Goal: Task Accomplishment & Management: Manage account settings

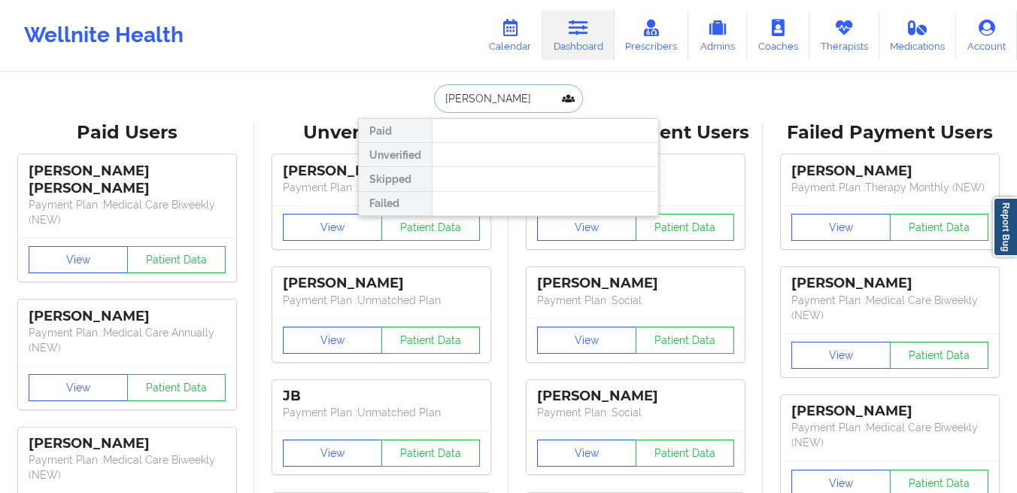
paste input "[EMAIL_ADDRESS][DOMAIN_NAME]"
type input "[EMAIL_ADDRESS][DOMAIN_NAME]"
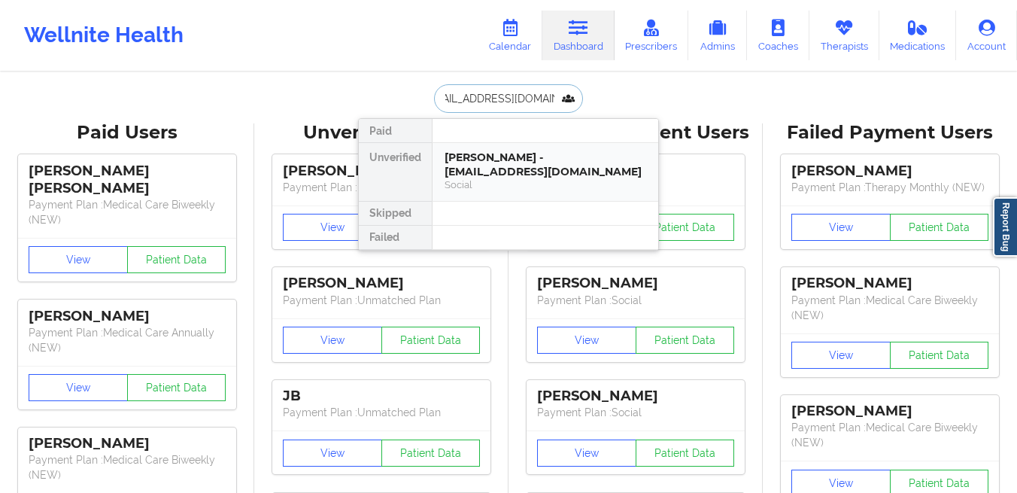
click at [511, 176] on div "[PERSON_NAME] - [EMAIL_ADDRESS][DOMAIN_NAME]" at bounding box center [546, 164] width 202 height 28
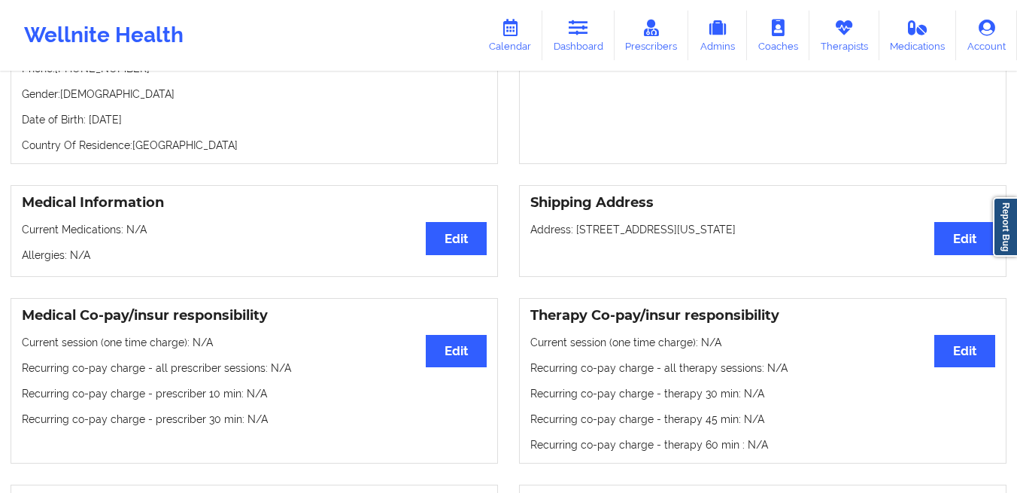
scroll to position [204, 0]
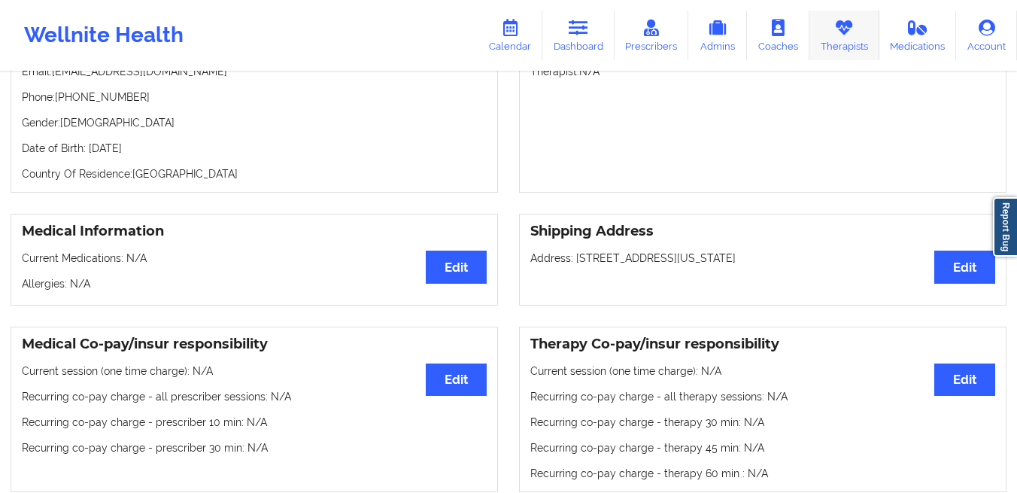
click at [842, 42] on link "Therapists" at bounding box center [844, 36] width 70 height 50
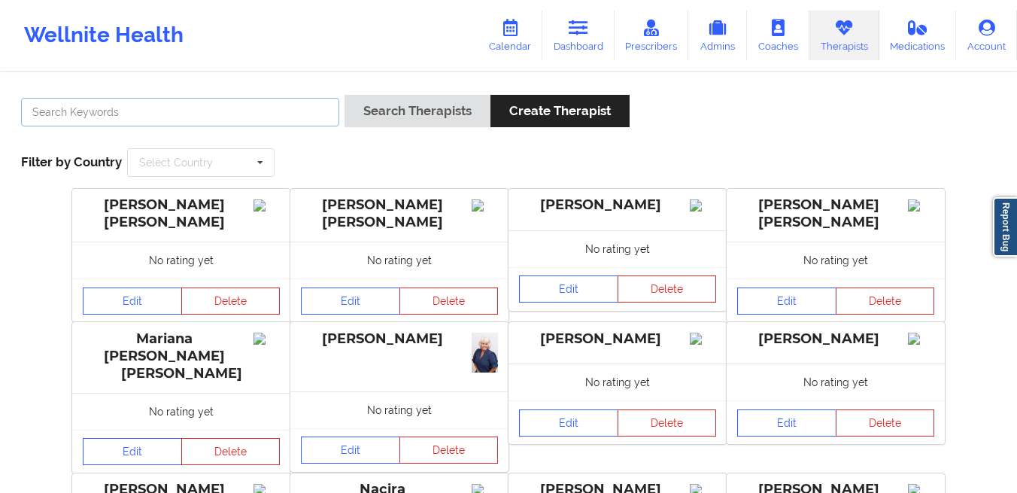
click at [262, 114] on input "text" at bounding box center [180, 112] width 318 height 29
type input "[PERSON_NAME]"
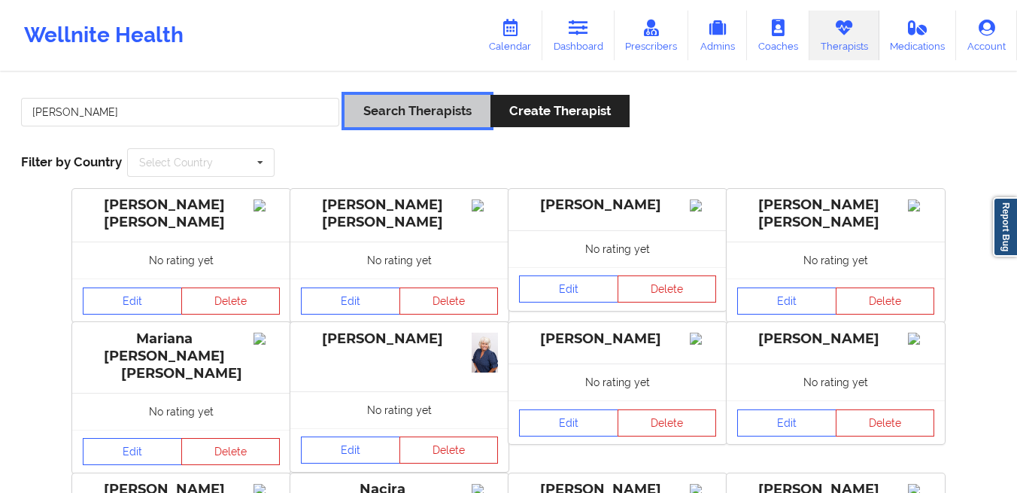
click at [422, 118] on button "Search Therapists" at bounding box center [417, 111] width 146 height 32
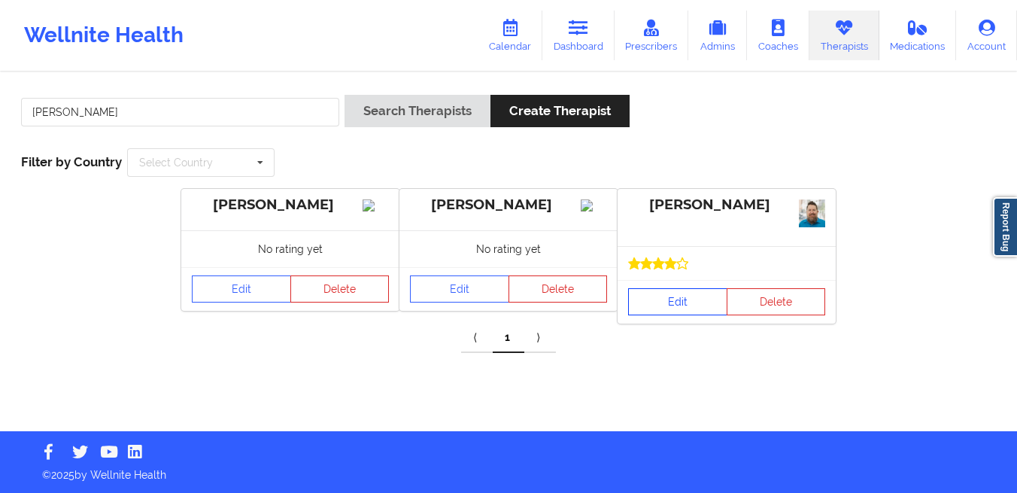
click at [662, 305] on link "Edit" at bounding box center [677, 301] width 99 height 27
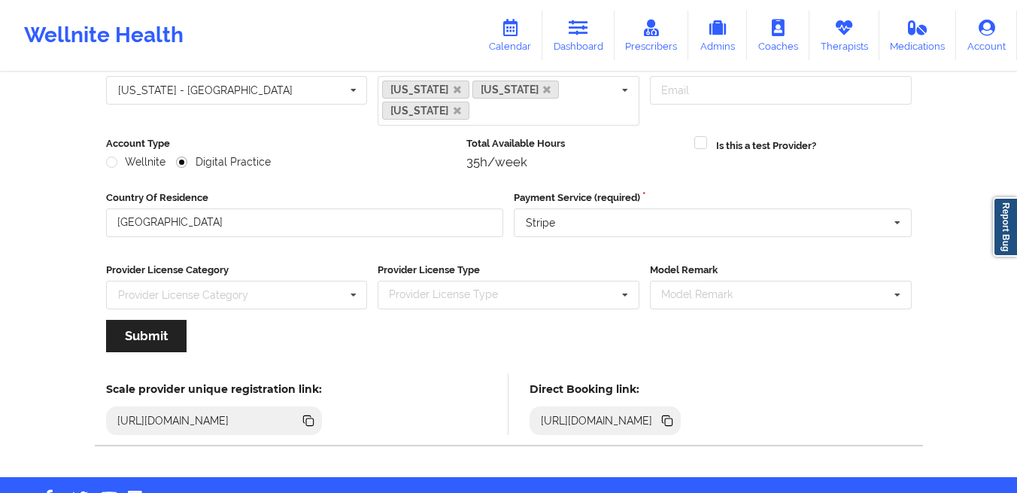
scroll to position [181, 0]
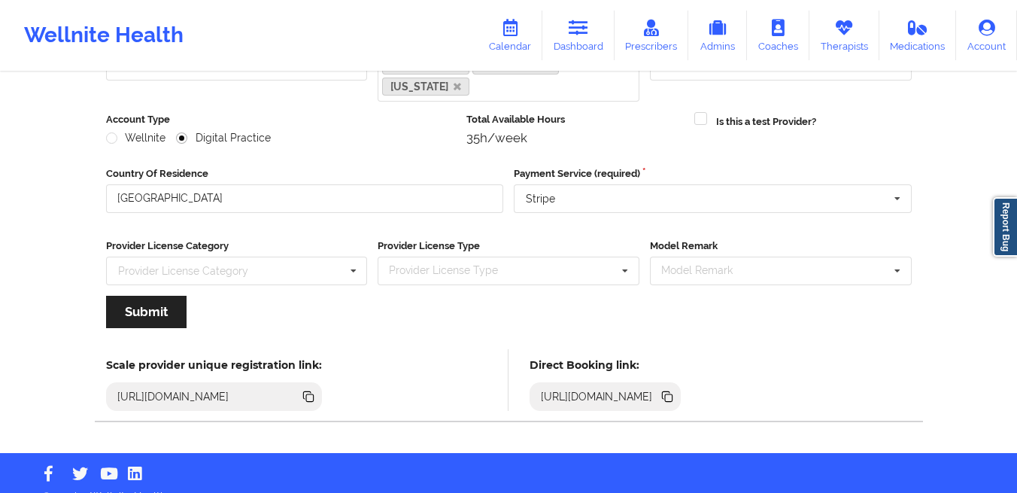
click at [672, 394] on icon at bounding box center [669, 398] width 8 height 8
click at [566, 34] on link "Dashboard" at bounding box center [578, 36] width 72 height 50
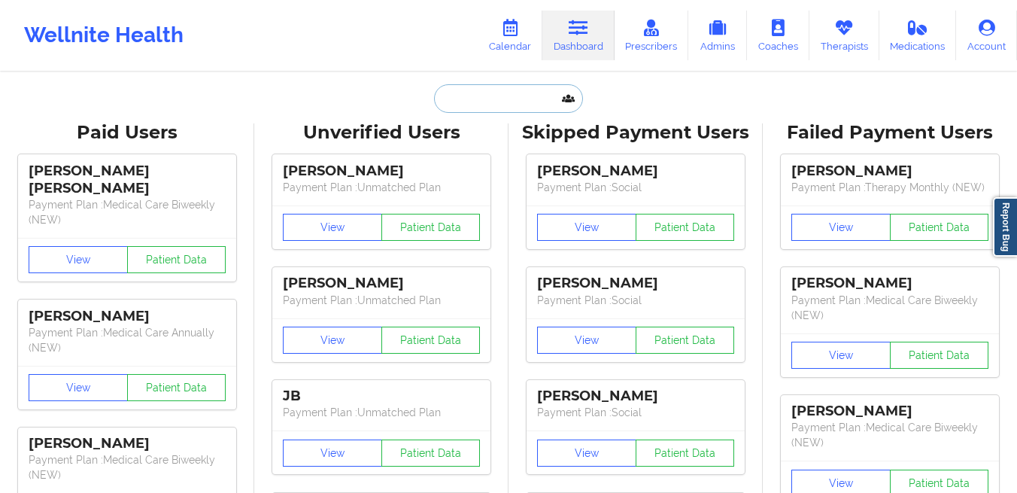
click at [452, 90] on input "text" at bounding box center [508, 98] width 149 height 29
type input "y"
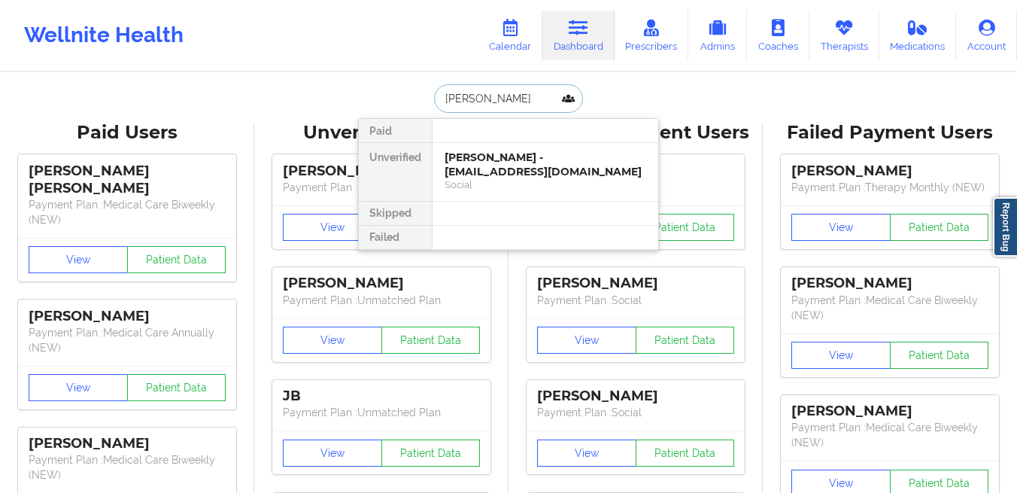
type input "[PERSON_NAME]"
click at [448, 154] on div "[PERSON_NAME] - [EMAIL_ADDRESS][DOMAIN_NAME]" at bounding box center [546, 164] width 202 height 28
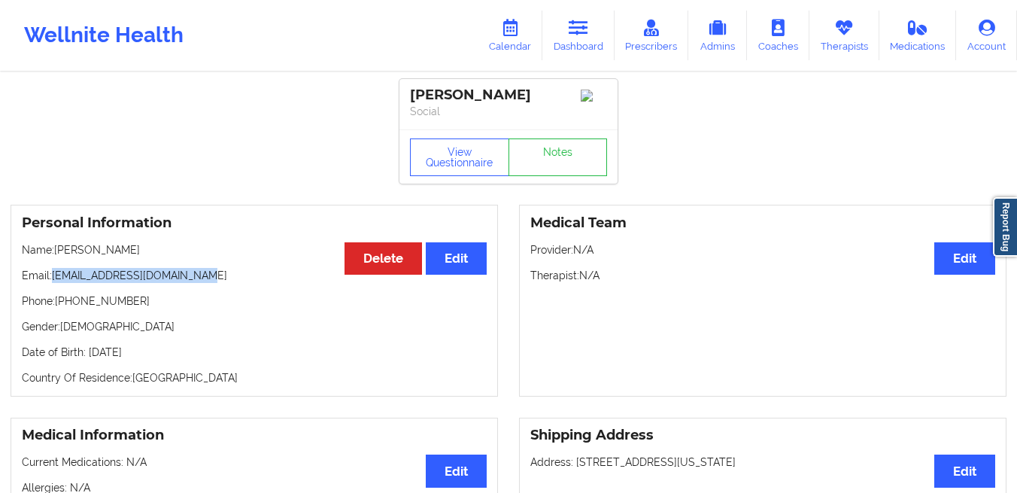
drag, startPoint x: 322, startPoint y: 281, endPoint x: 56, endPoint y: 275, distance: 266.3
click at [56, 275] on p "Email: [EMAIL_ADDRESS][DOMAIN_NAME]" at bounding box center [254, 275] width 465 height 15
copy p "[EMAIL_ADDRESS][DOMAIN_NAME]"
click at [590, 50] on link "Dashboard" at bounding box center [578, 36] width 72 height 50
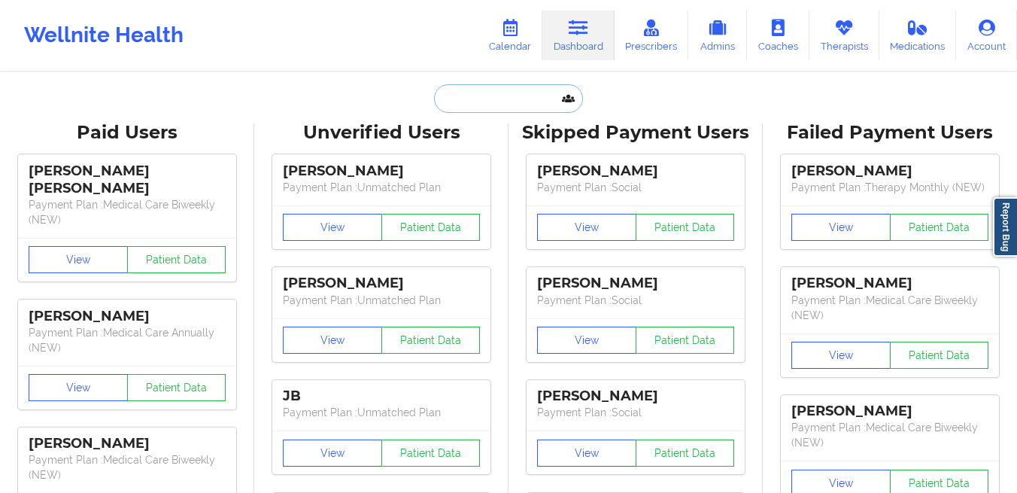
click at [453, 107] on input "text" at bounding box center [508, 98] width 149 height 29
paste input "[EMAIL_ADDRESS][DOMAIN_NAME]"
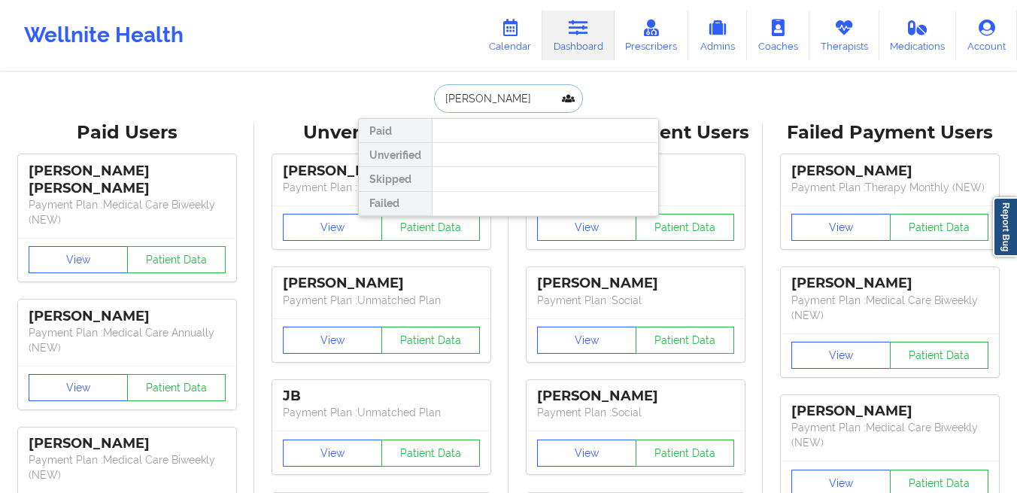
click at [529, 96] on input "[PERSON_NAME]" at bounding box center [508, 98] width 149 height 29
paste input "[EMAIL_ADDRESS][DOMAIN_NAME]"
type input "[EMAIL_ADDRESS][DOMAIN_NAME]"
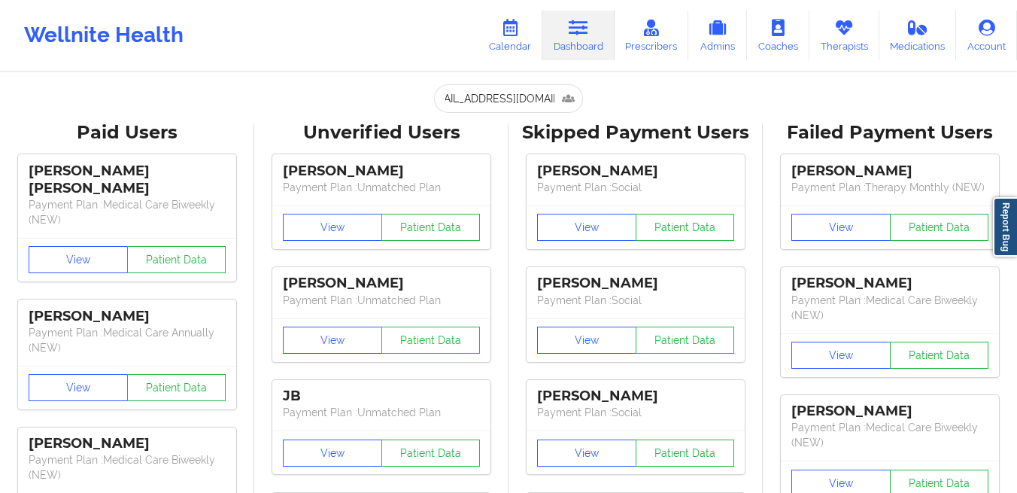
scroll to position [0, 0]
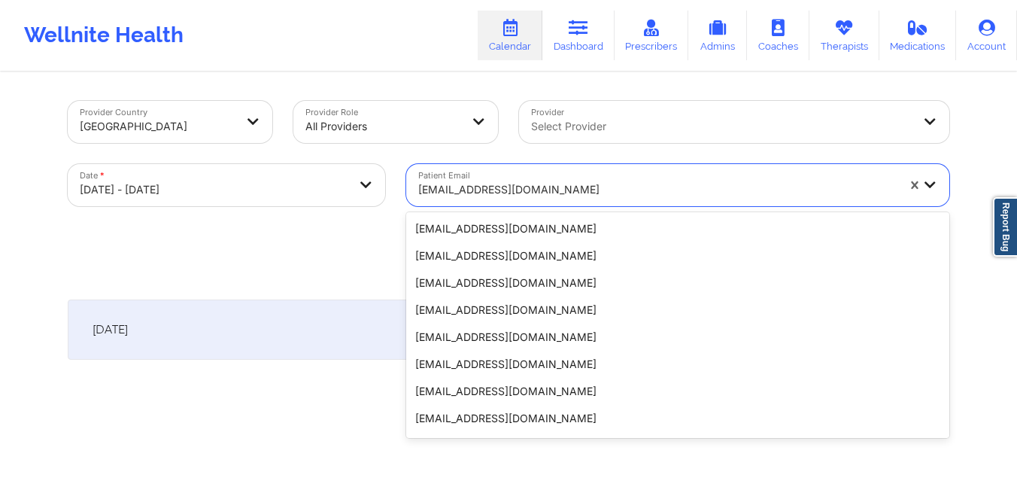
click at [553, 183] on div at bounding box center [657, 190] width 478 height 18
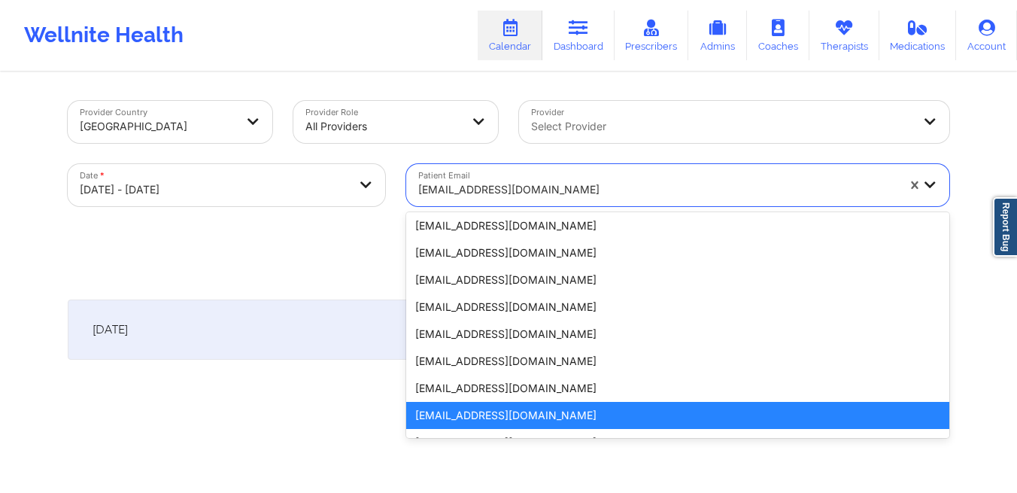
paste input "[EMAIL_ADDRESS][DOMAIN_NAME]"
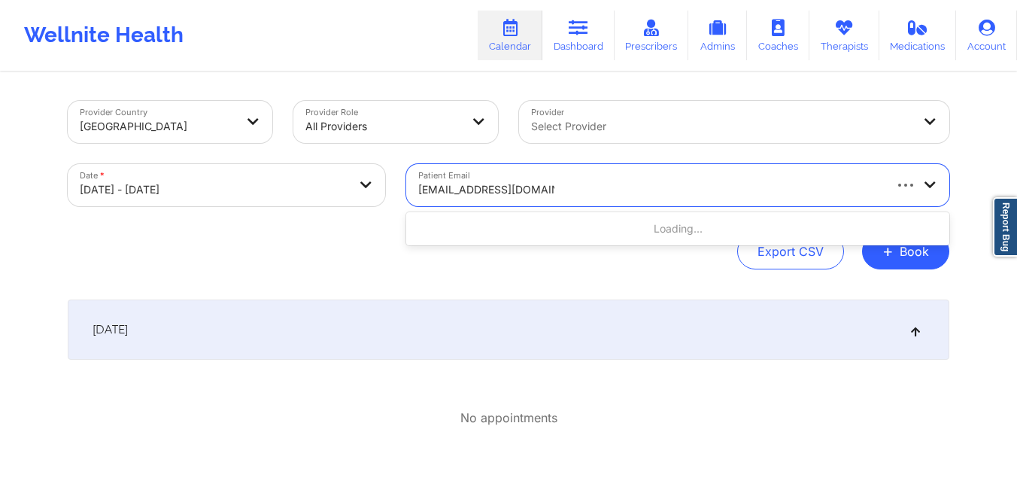
scroll to position [0, 0]
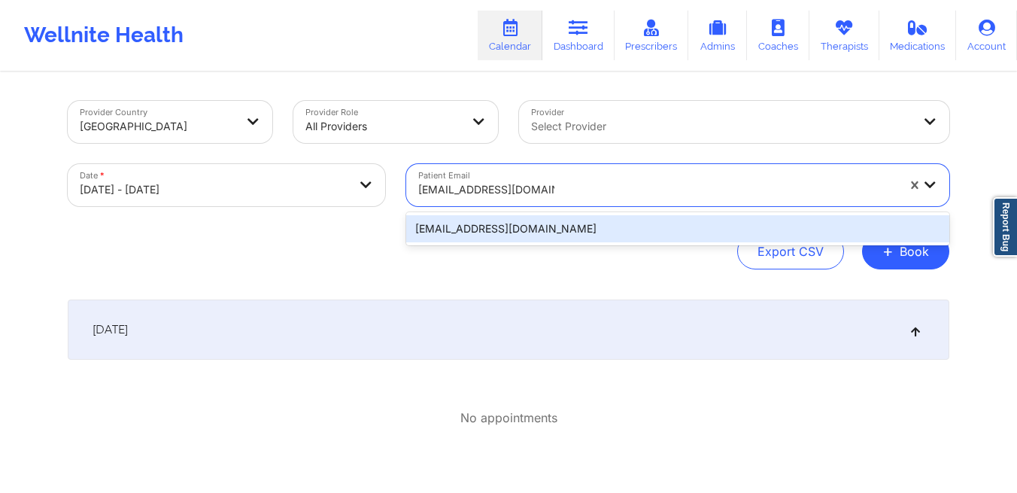
type input "[EMAIL_ADDRESS][DOMAIN_NAME]"
select select "2025-9"
select select "2025-10"
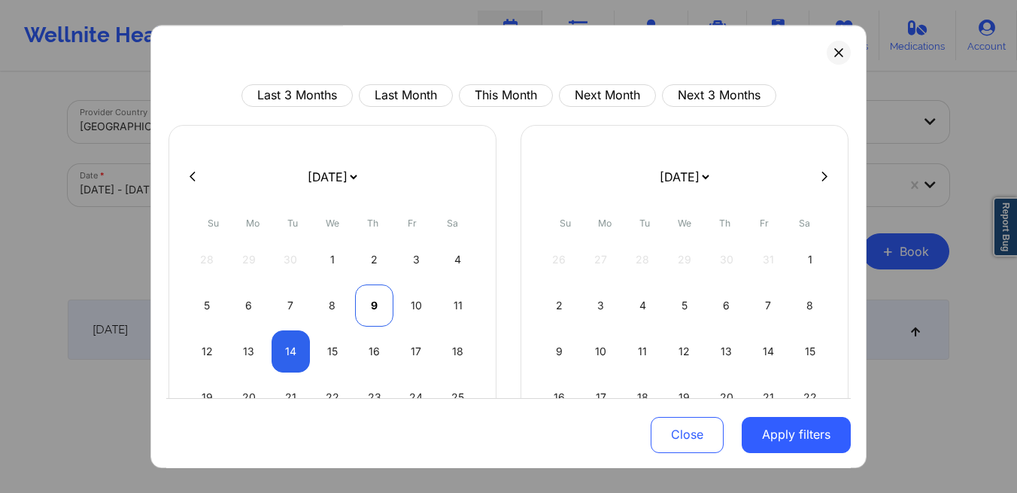
click at [367, 308] on div "9" at bounding box center [374, 305] width 38 height 42
select select "2025-9"
select select "2025-10"
select select "2025-9"
select select "2025-10"
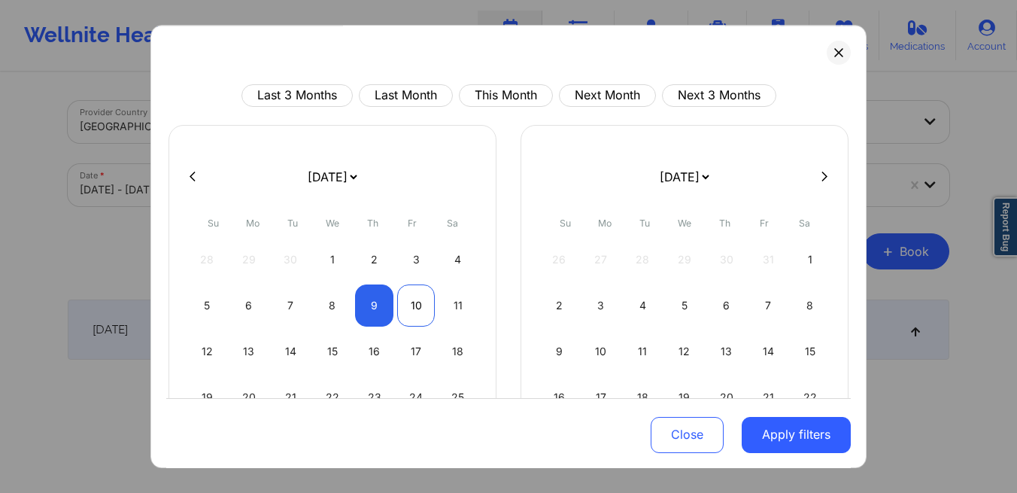
click at [414, 306] on div "10" at bounding box center [416, 305] width 38 height 42
select select "2025-9"
select select "2025-10"
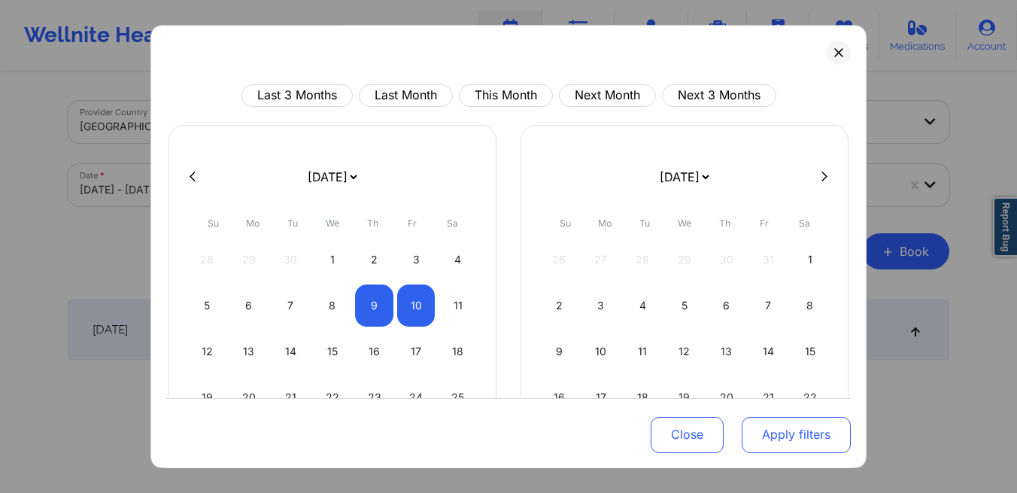
click at [780, 433] on button "Apply filters" at bounding box center [796, 434] width 109 height 36
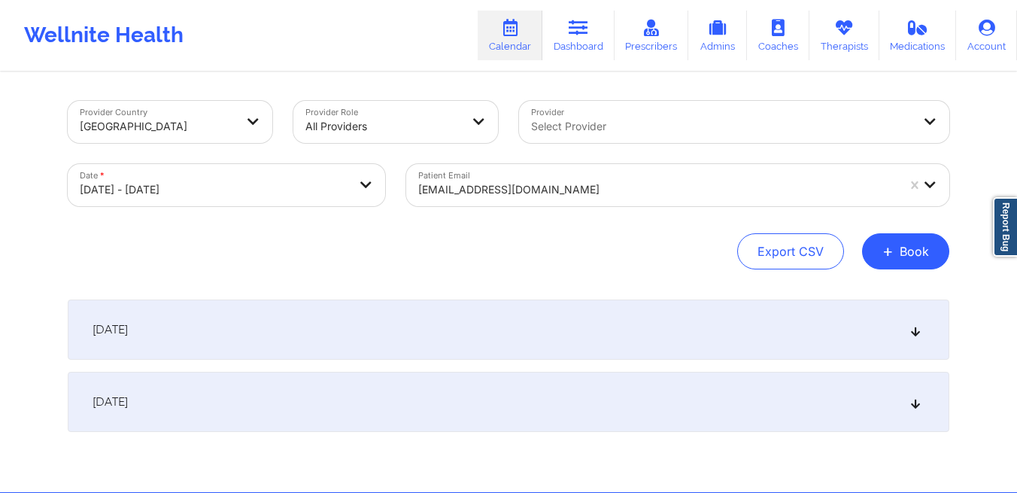
click at [500, 186] on div at bounding box center [657, 190] width 478 height 18
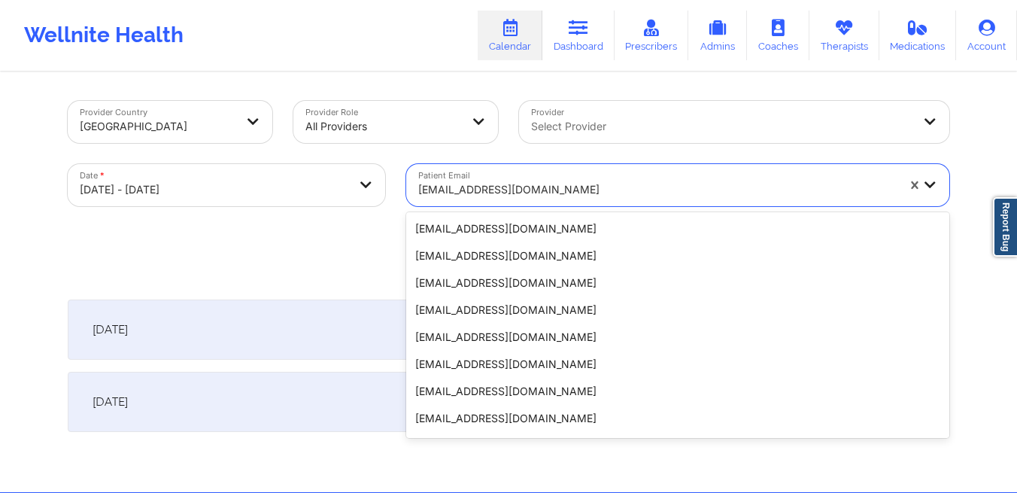
scroll to position [220, 0]
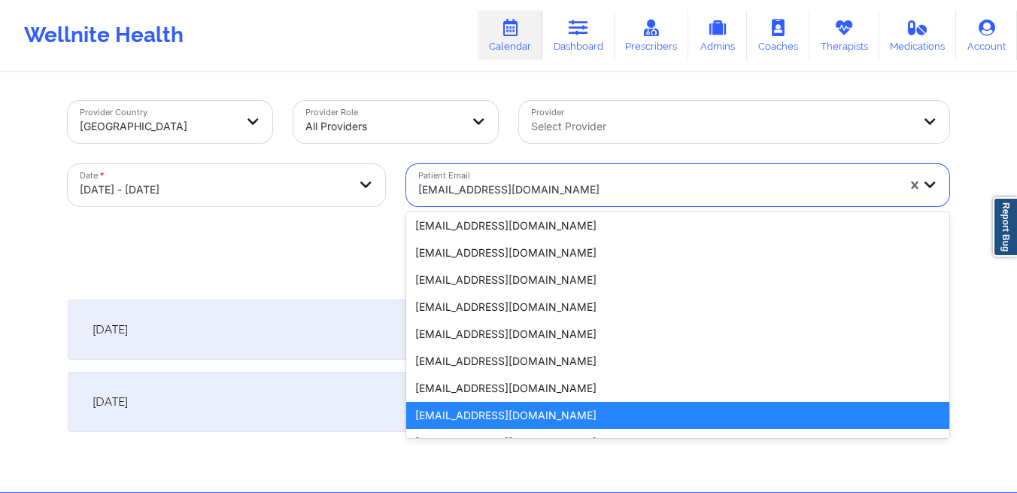
paste input "[EMAIL_ADDRESS][DOMAIN_NAME]"
type input "[EMAIL_ADDRESS][DOMAIN_NAME]"
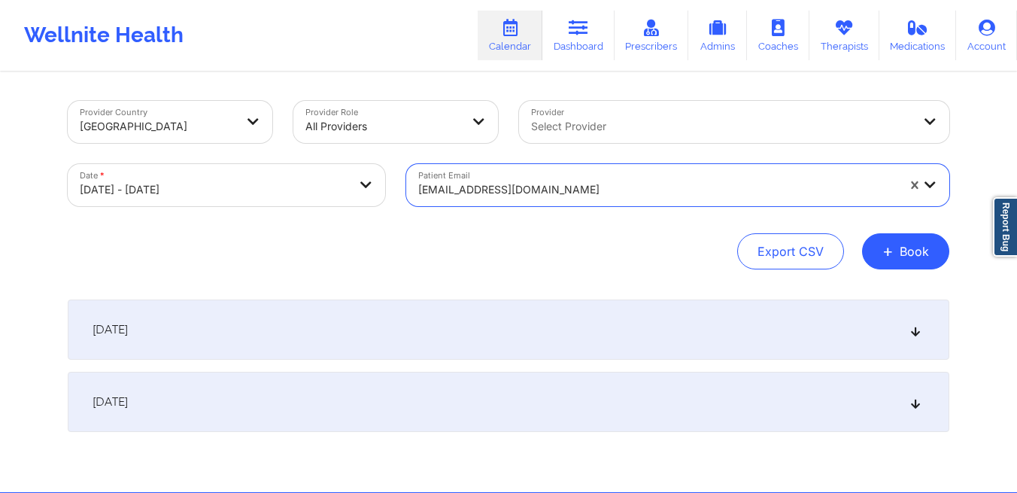
click at [504, 305] on div "October 9, 2025" at bounding box center [509, 329] width 882 height 60
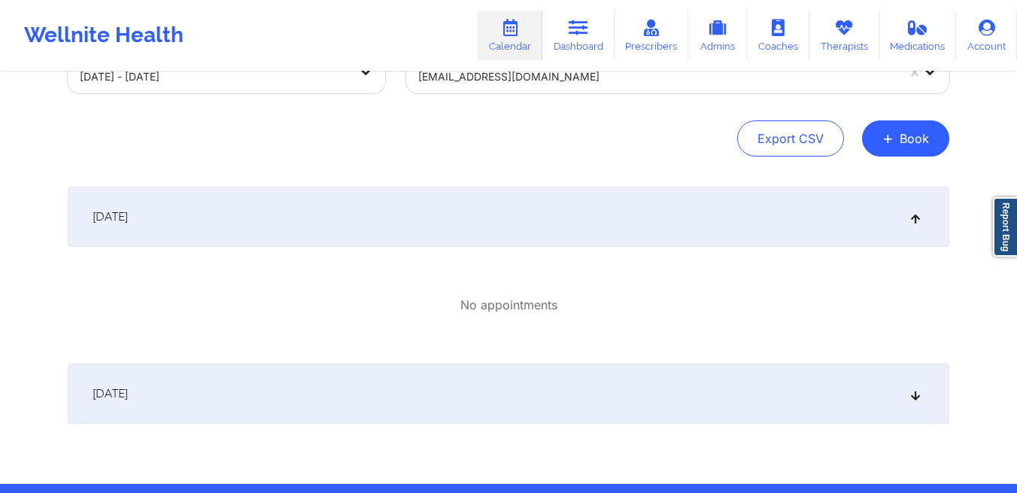
scroll to position [114, 0]
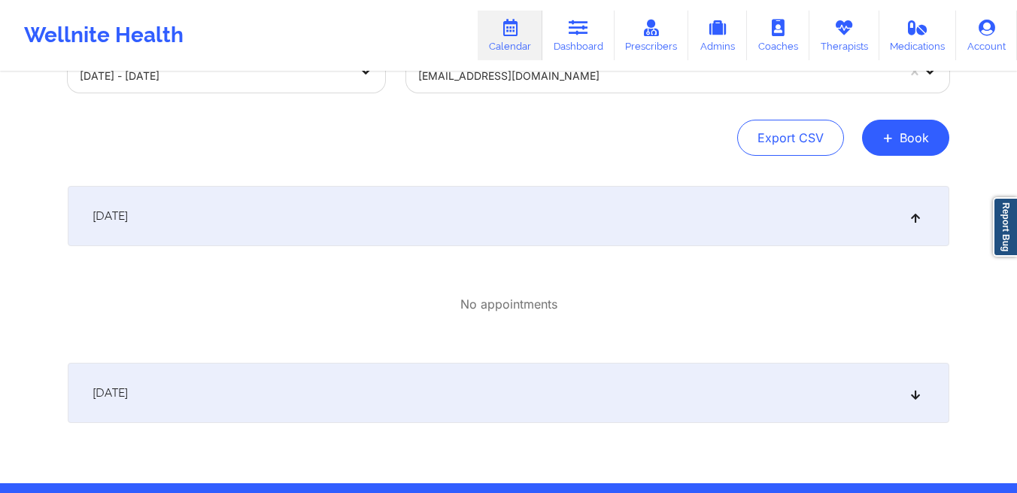
click at [430, 410] on div "October 10, 2025" at bounding box center [509, 393] width 882 height 60
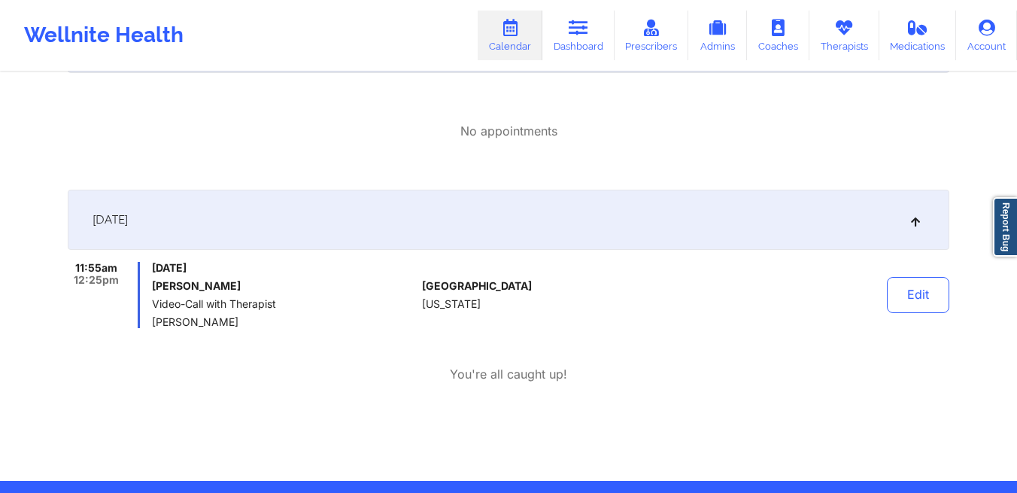
scroll to position [289, 0]
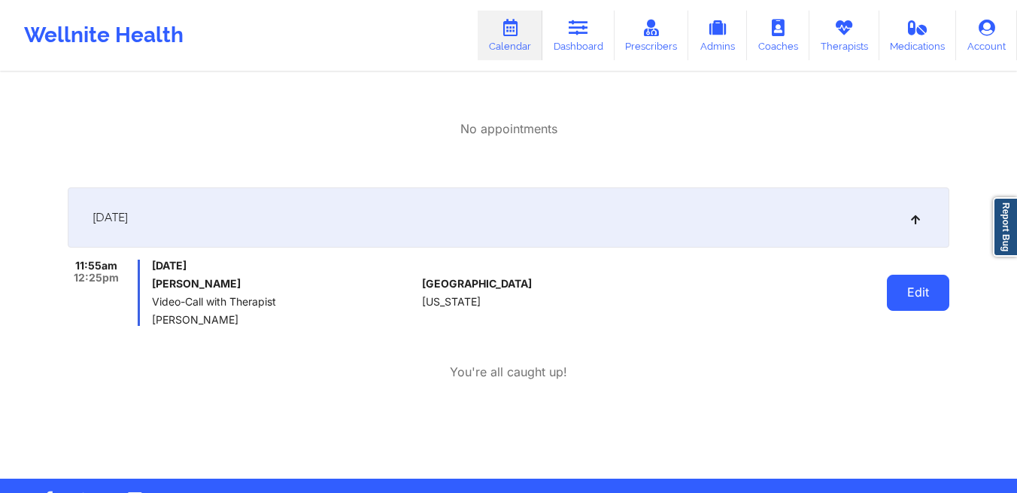
click at [906, 284] on button "Edit" at bounding box center [918, 293] width 62 height 36
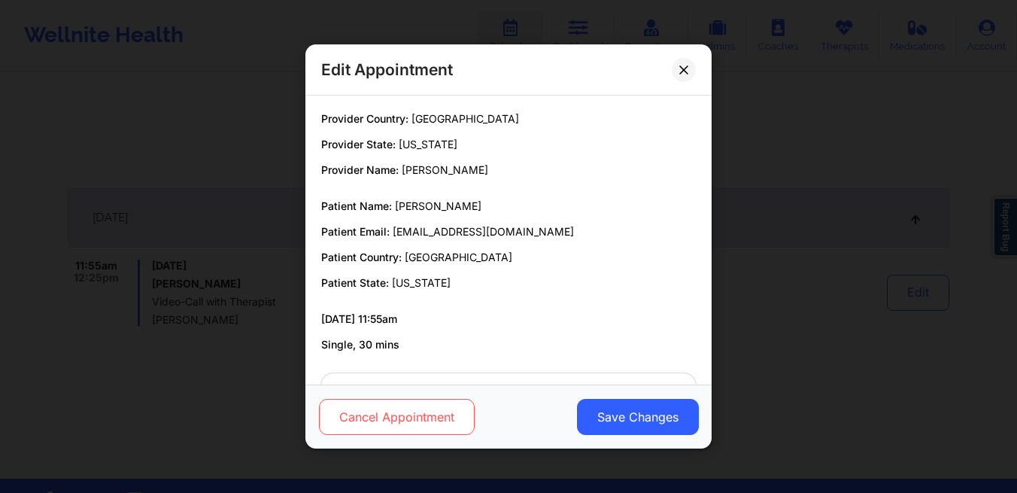
click at [414, 422] on button "Cancel Appointment" at bounding box center [397, 417] width 156 height 36
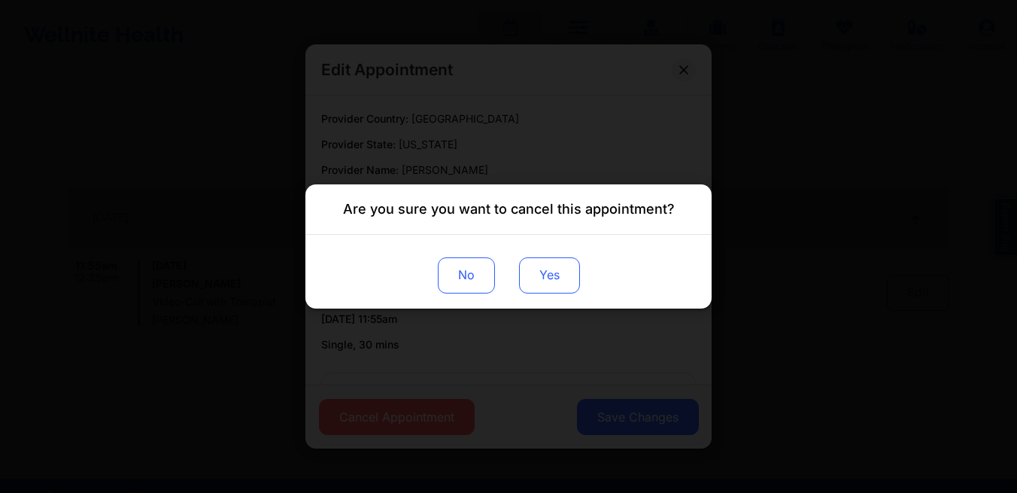
click at [536, 281] on button "Yes" at bounding box center [549, 275] width 61 height 36
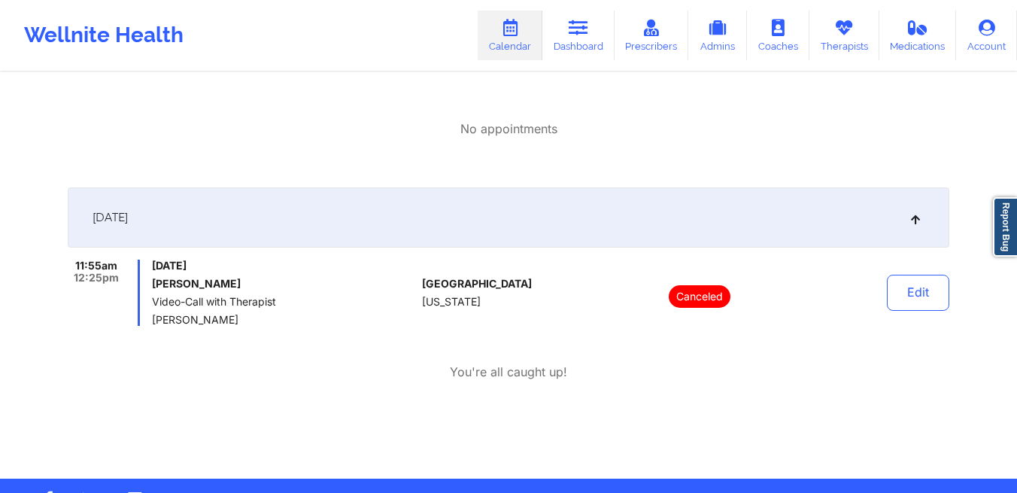
scroll to position [0, 0]
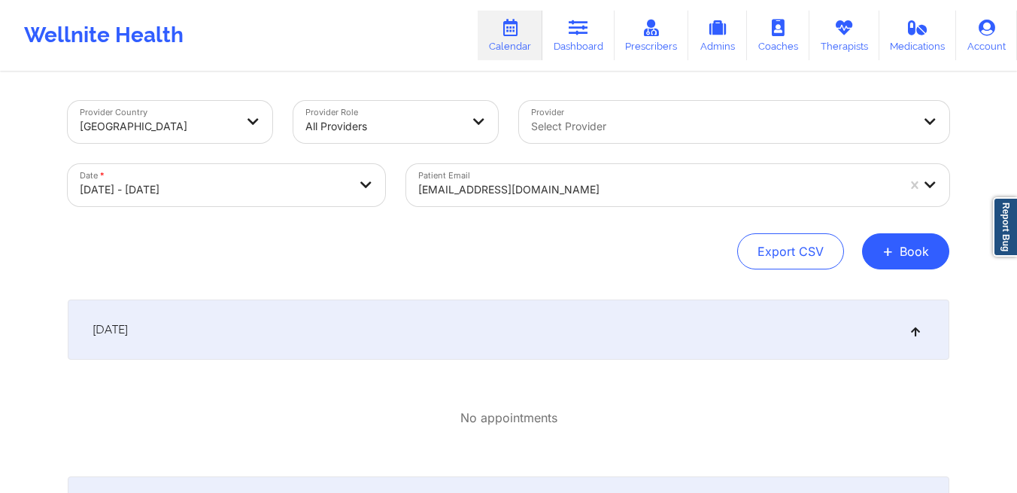
click at [526, 193] on div at bounding box center [657, 190] width 478 height 18
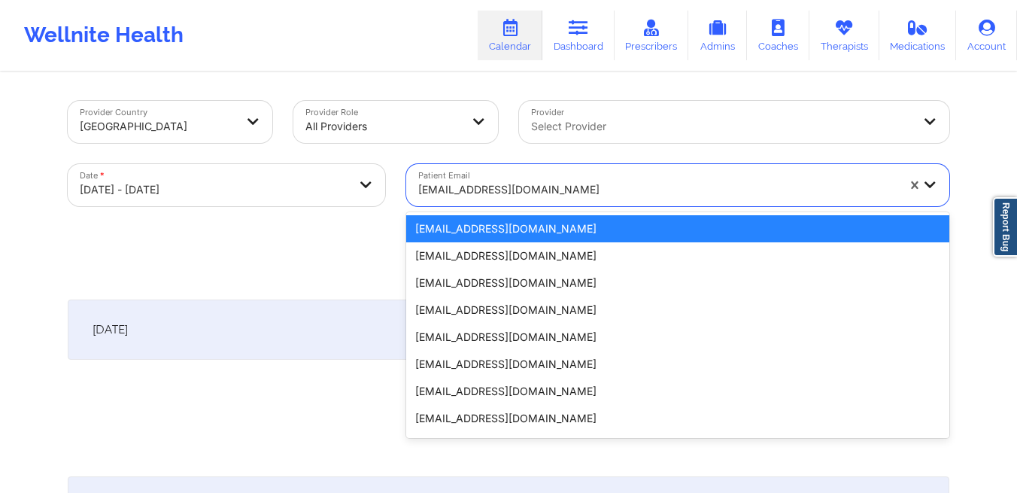
paste input "alainpena@gmail.com"
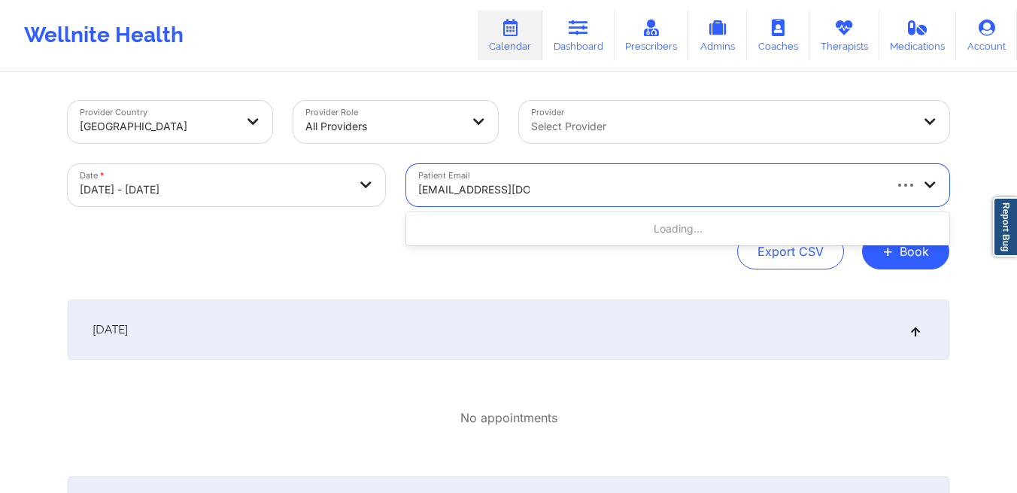
type input "alainpena@gmail.com"
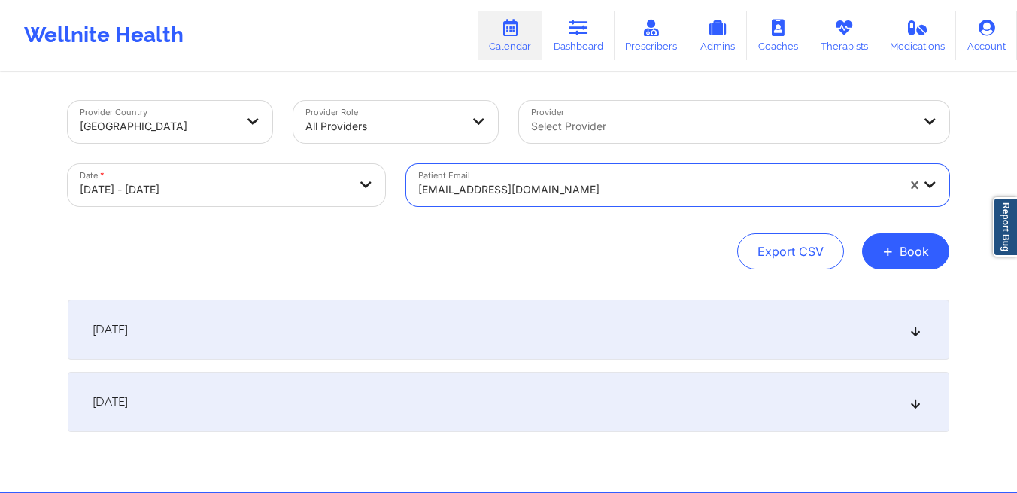
click at [367, 311] on div "October 9, 2025" at bounding box center [509, 329] width 882 height 60
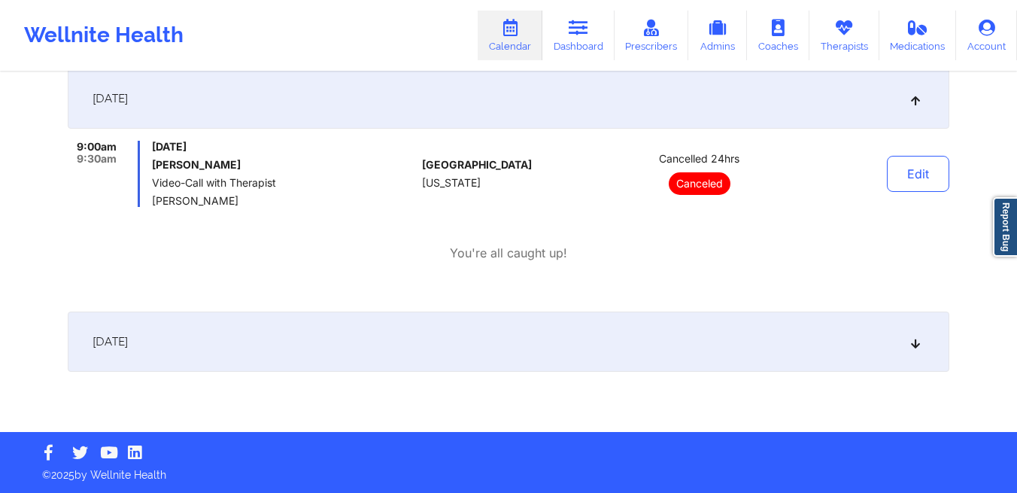
scroll to position [231, 0]
click at [345, 342] on div "October 10, 2025" at bounding box center [509, 341] width 882 height 60
